Goal: Information Seeking & Learning: Learn about a topic

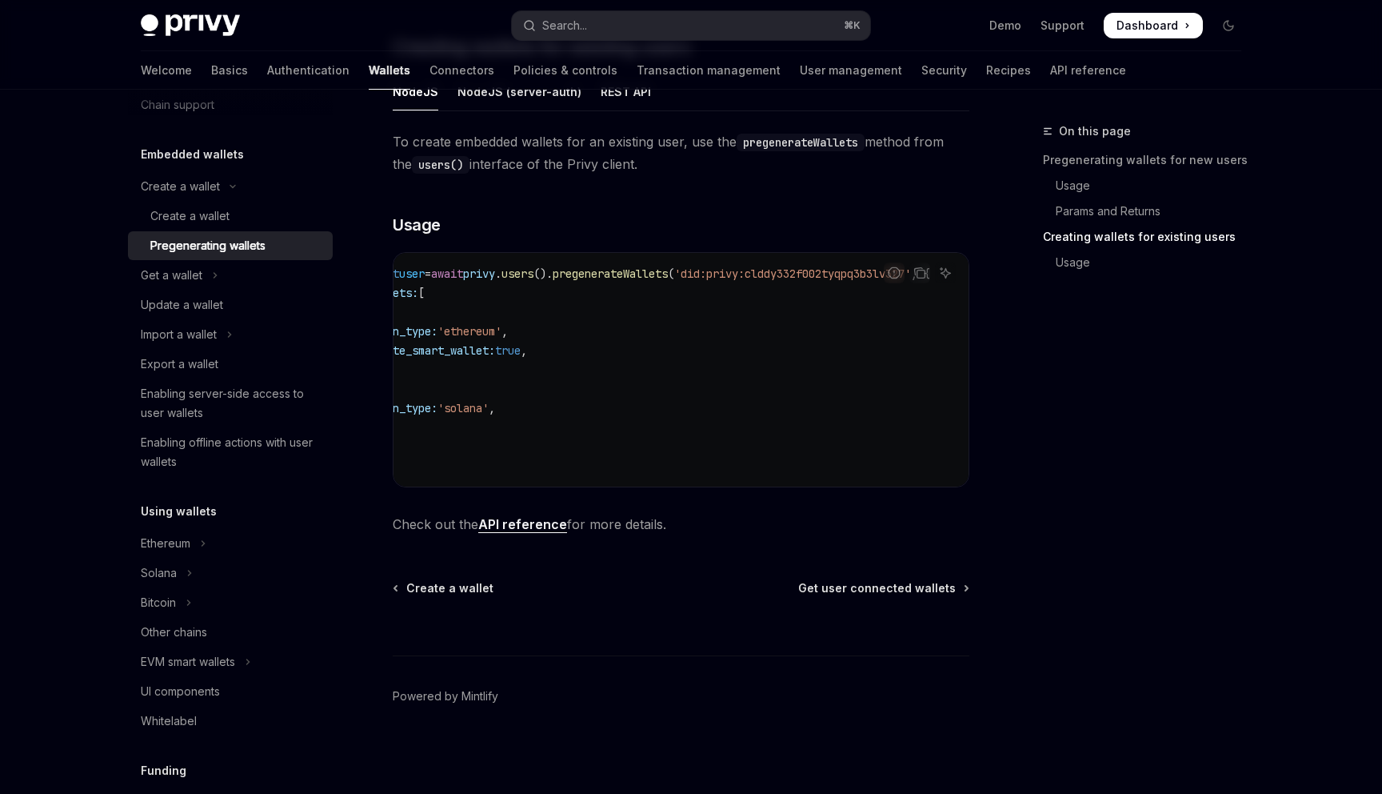
scroll to position [64, 0]
click at [267, 78] on link "Authentication" at bounding box center [308, 70] width 82 height 38
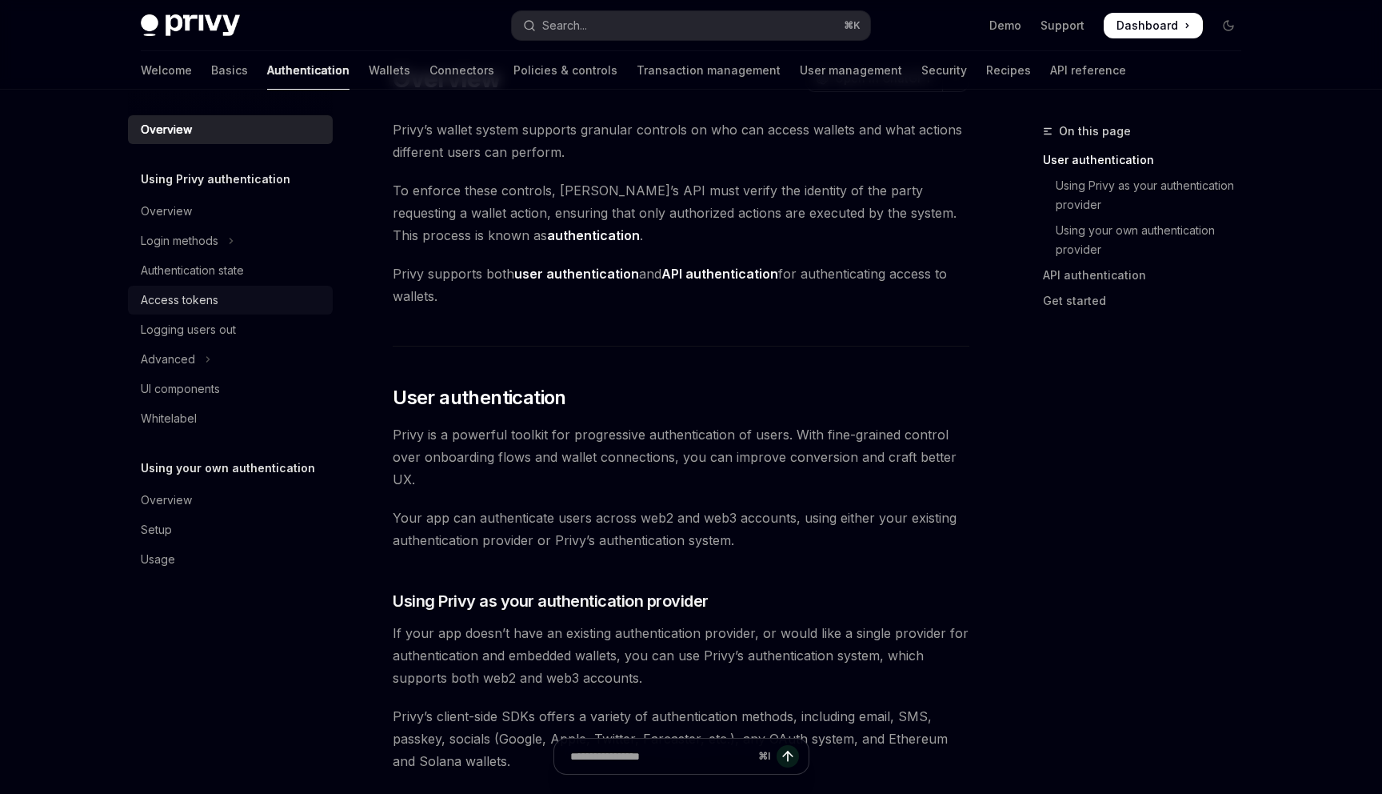
scroll to position [60, 0]
click at [800, 66] on link "User management" at bounding box center [851, 70] width 102 height 38
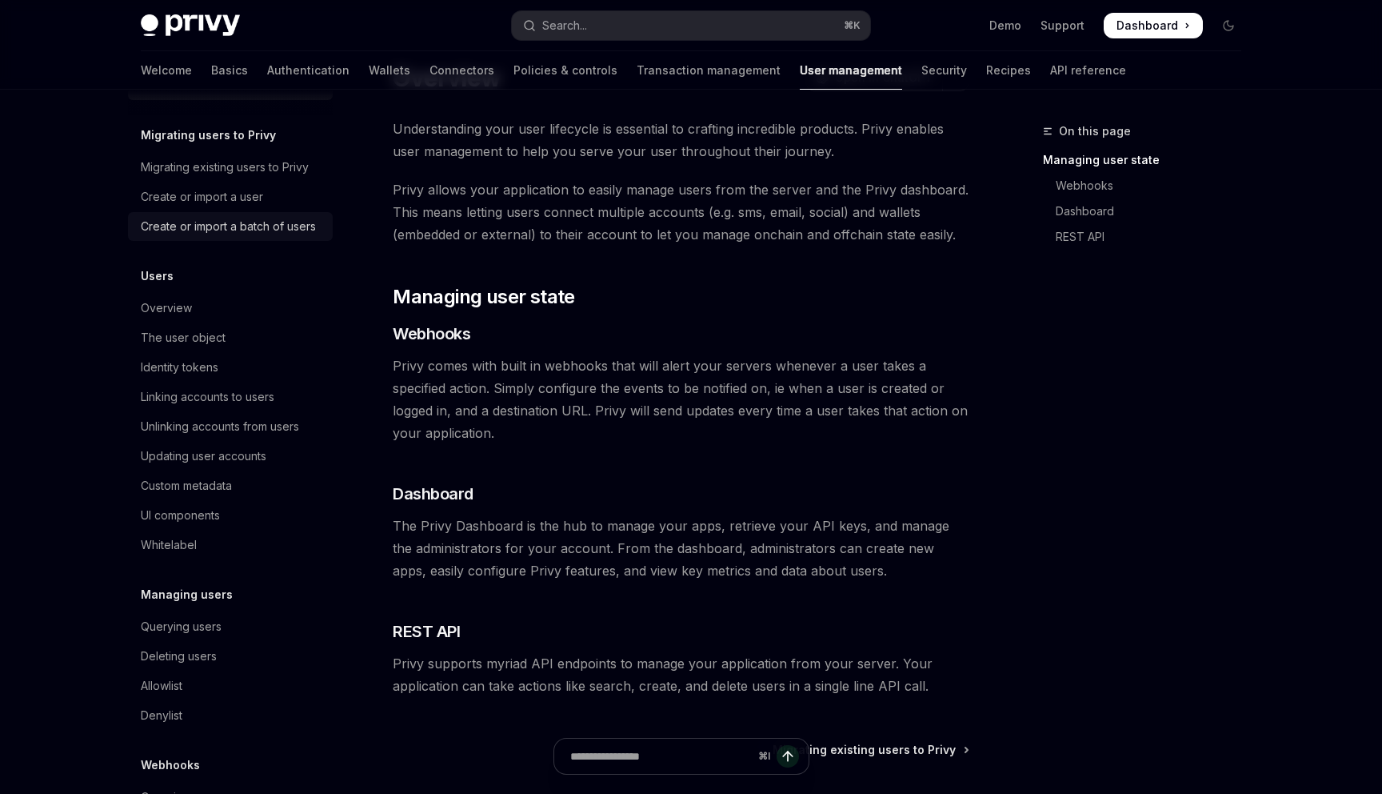
scroll to position [34, 0]
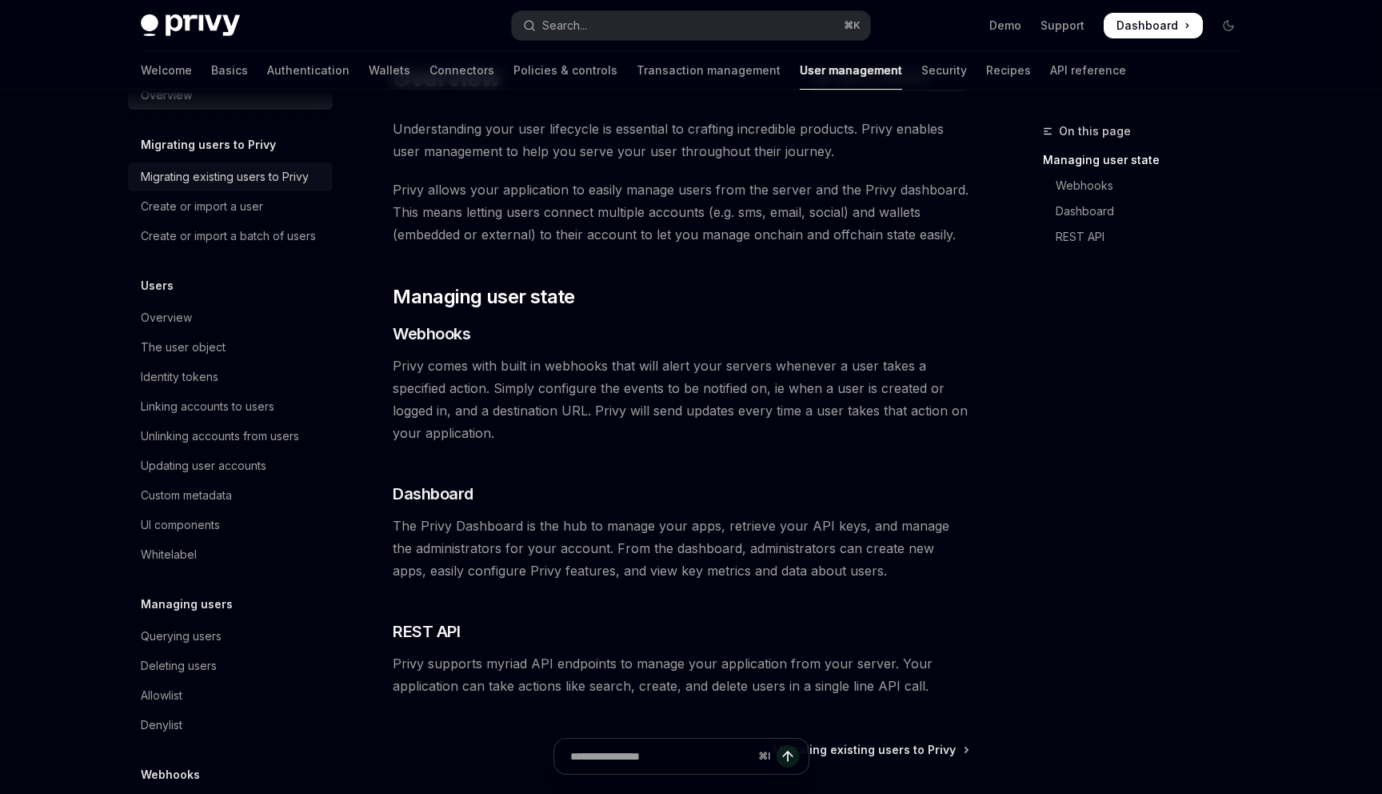
click at [182, 179] on div "Migrating existing users to Privy" at bounding box center [225, 176] width 168 height 19
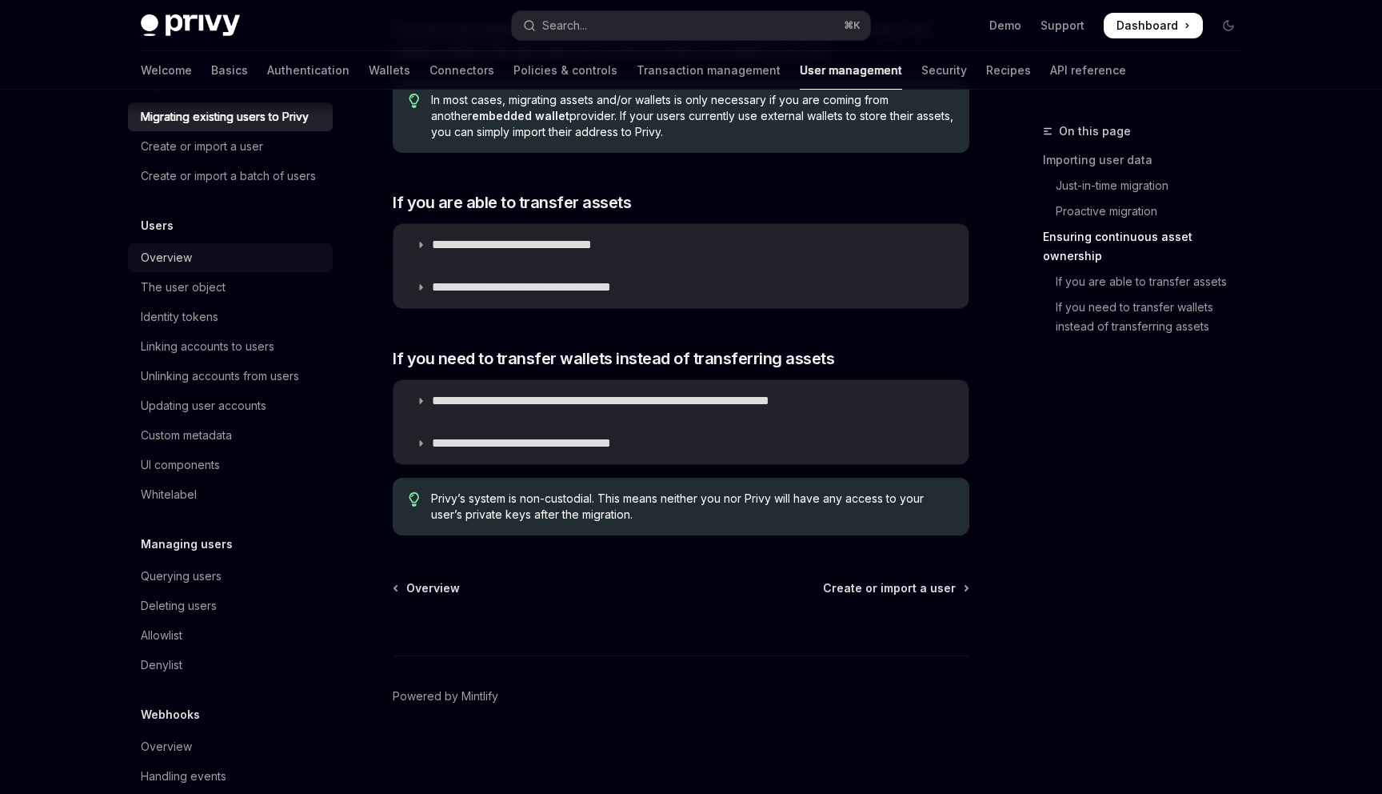
scroll to position [98, 0]
click at [200, 406] on div "Updating user accounts" at bounding box center [204, 401] width 126 height 19
type textarea "*"
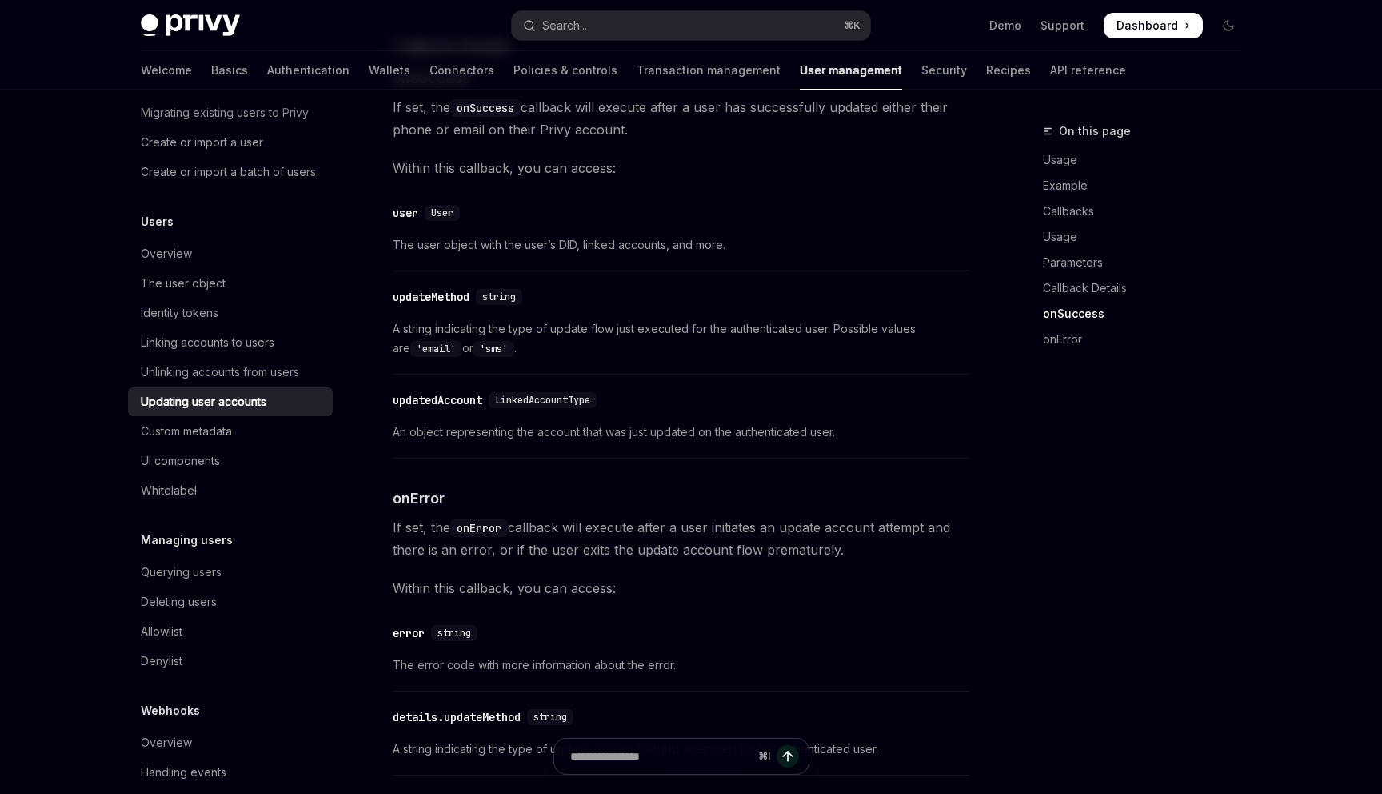
scroll to position [2214, 0]
